Goal: Information Seeking & Learning: Learn about a topic

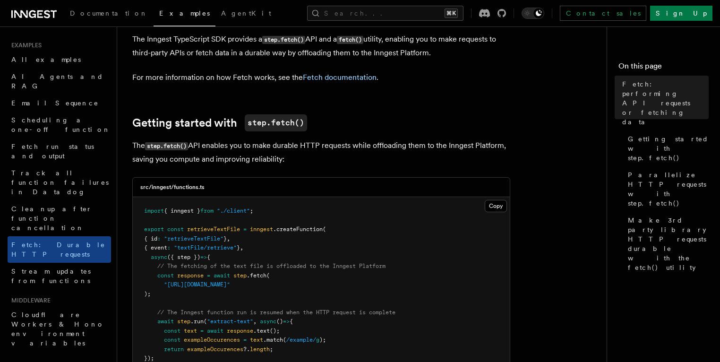
scroll to position [59, 0]
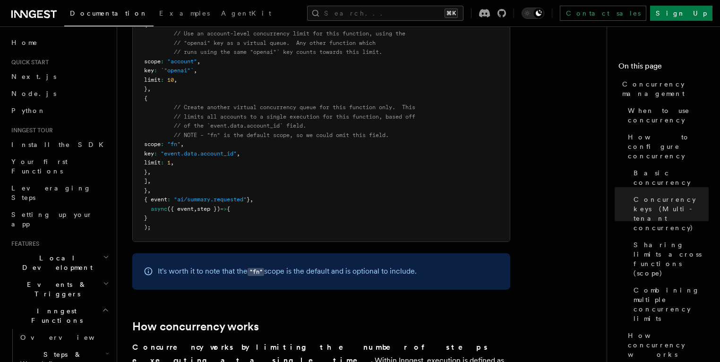
scroll to position [1568, 0]
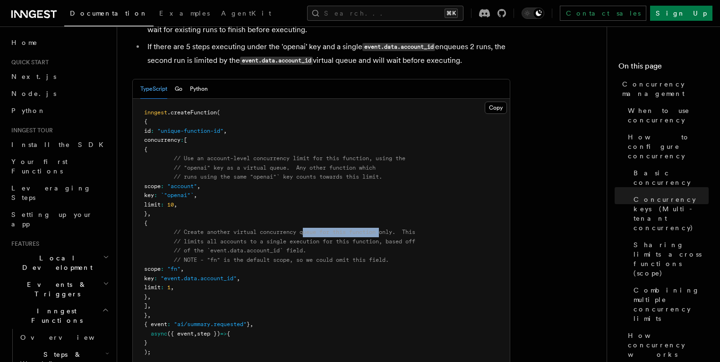
drag, startPoint x: 306, startPoint y: 194, endPoint x: 385, endPoint y: 195, distance: 79.8
click at [385, 229] on span "// Create another virtual concurrency queue for this function only. This" at bounding box center [294, 232] width 241 height 7
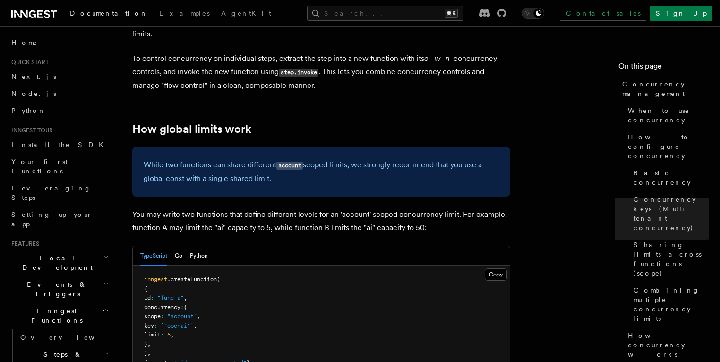
scroll to position [2395, 0]
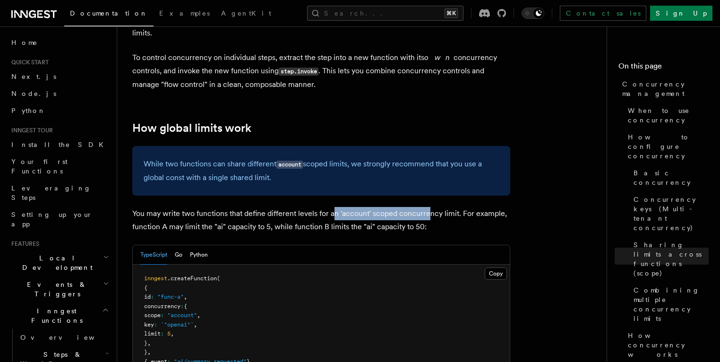
drag, startPoint x: 333, startPoint y: 138, endPoint x: 426, endPoint y: 138, distance: 92.6
click at [425, 207] on p "You may write two functions that define different levels for an 'account' scope…" at bounding box center [321, 220] width 378 height 26
click at [426, 207] on p "You may write two functions that define different levels for an 'account' scope…" at bounding box center [321, 220] width 378 height 26
drag, startPoint x: 226, startPoint y: 154, endPoint x: 265, endPoint y: 158, distance: 39.8
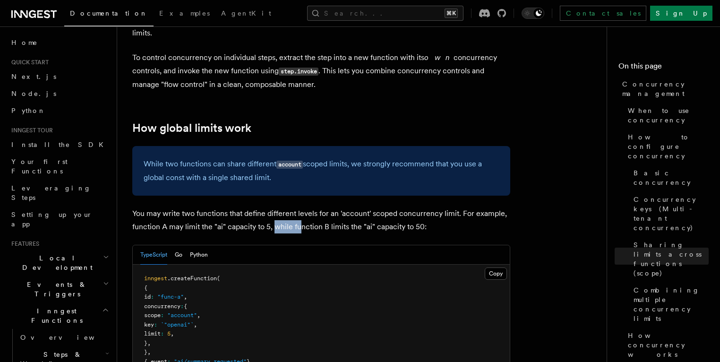
drag, startPoint x: 273, startPoint y: 153, endPoint x: 301, endPoint y: 152, distance: 27.9
click at [301, 207] on p "You may write two functions that define different levels for an 'account' scope…" at bounding box center [321, 220] width 378 height 26
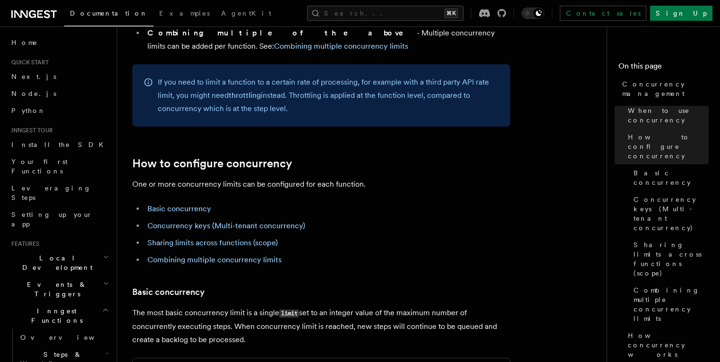
scroll to position [308, 0]
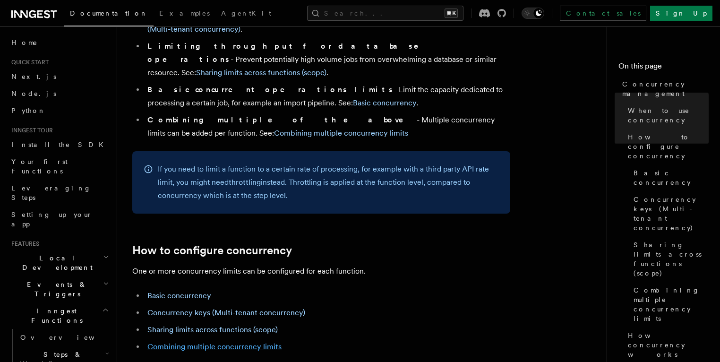
click at [270, 342] on link "Combining multiple concurrency limits" at bounding box center [214, 346] width 134 height 9
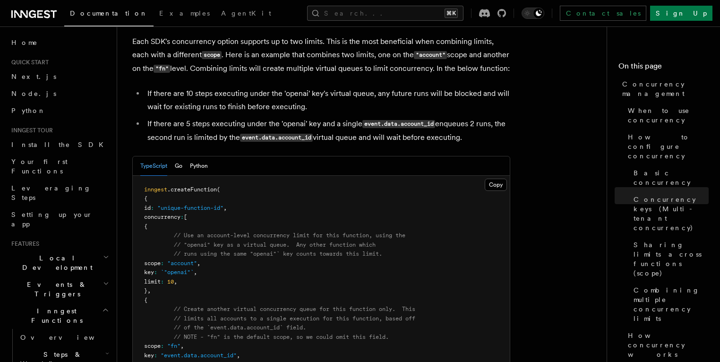
scroll to position [1494, 0]
